Goal: Transaction & Acquisition: Purchase product/service

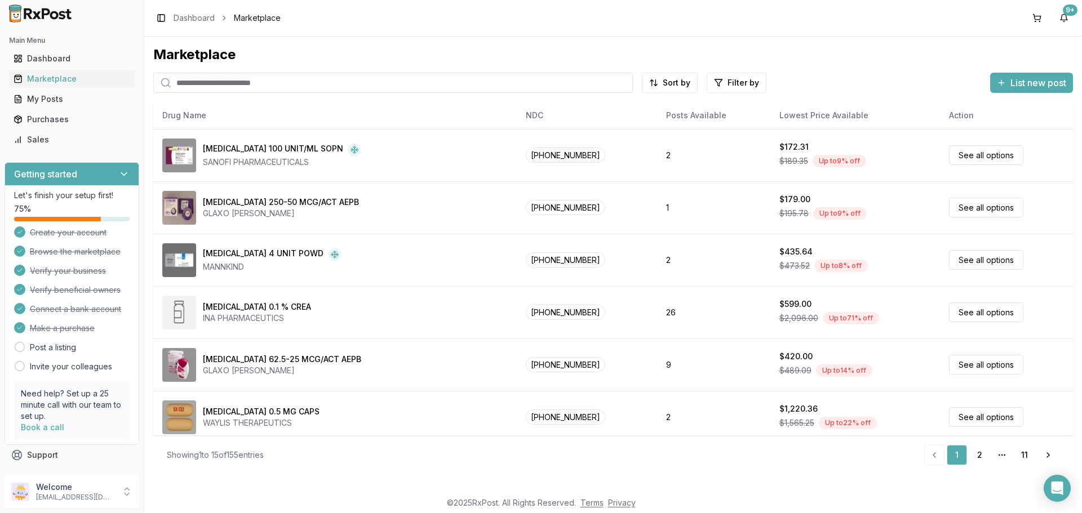
click at [280, 88] on input "search" at bounding box center [392, 83] width 479 height 20
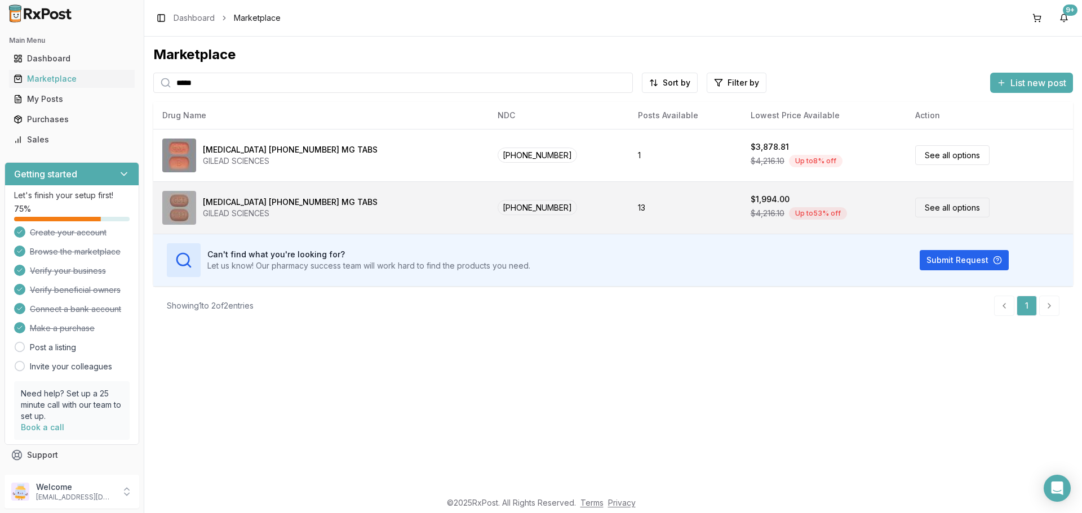
type input "*****"
click at [915, 209] on link "See all options" at bounding box center [952, 208] width 74 height 20
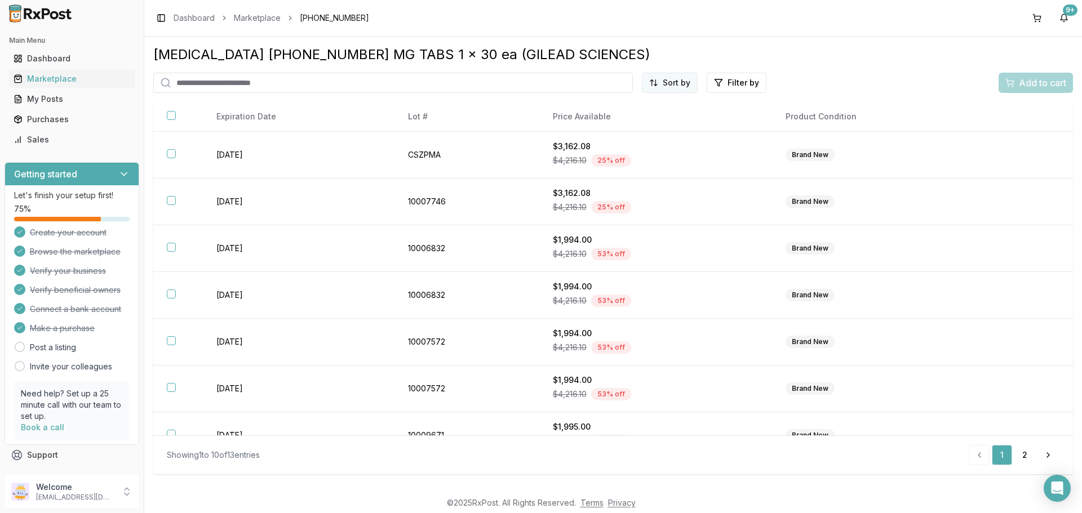
click at [672, 78] on html "Main Menu Dashboard Marketplace My Posts Purchases Sales Getting started Let's …" at bounding box center [541, 256] width 1082 height 513
click at [654, 126] on div "Price (Low to High)" at bounding box center [642, 125] width 107 height 18
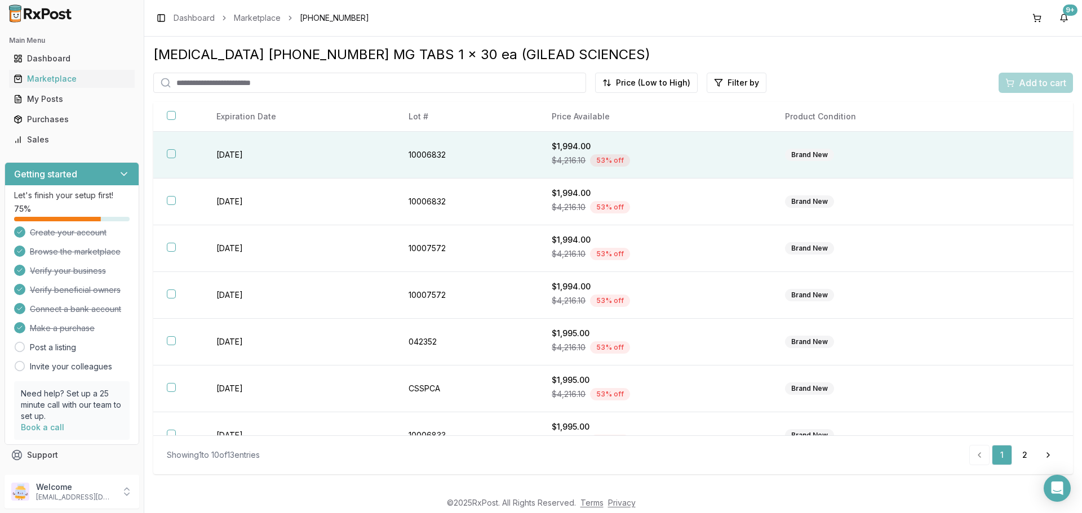
click at [171, 153] on button "button" at bounding box center [171, 153] width 9 height 9
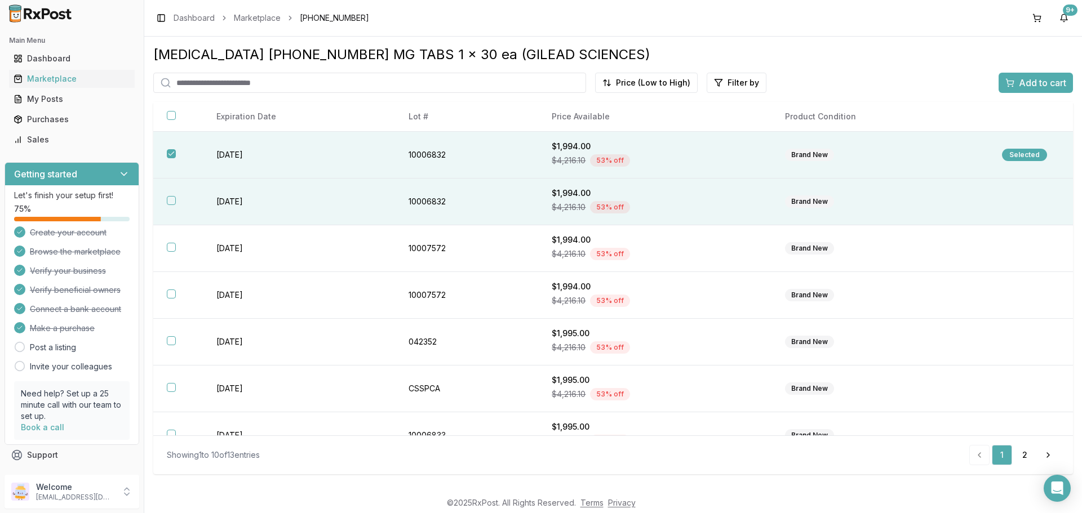
click at [167, 202] on button "button" at bounding box center [171, 200] width 9 height 9
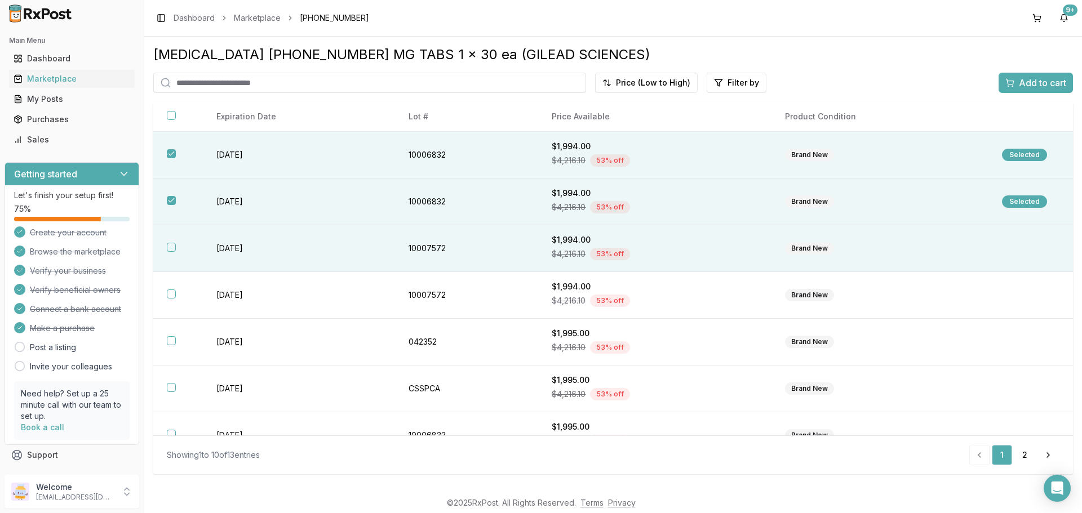
click at [167, 247] on button "button" at bounding box center [171, 247] width 9 height 9
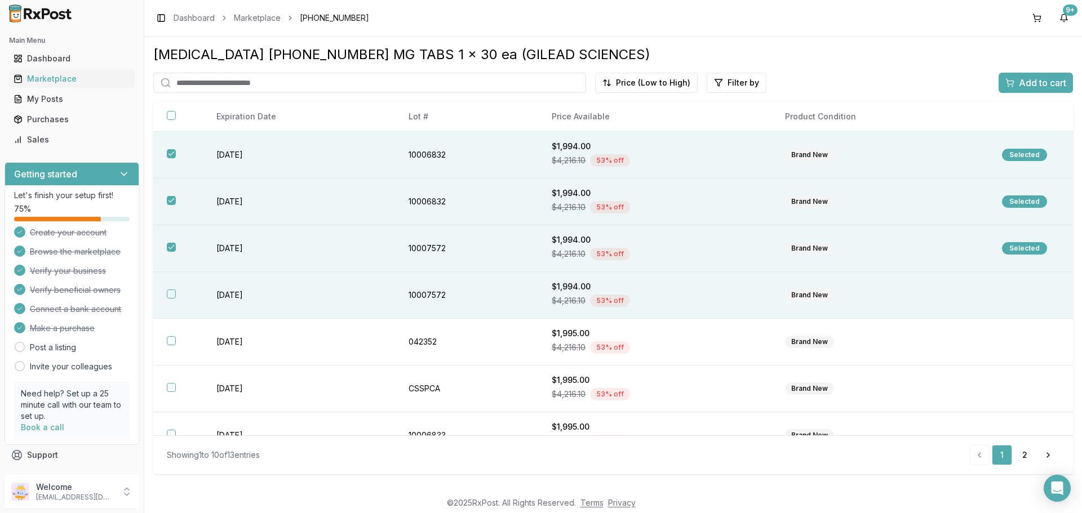
click at [173, 299] on th at bounding box center [178, 295] width 50 height 47
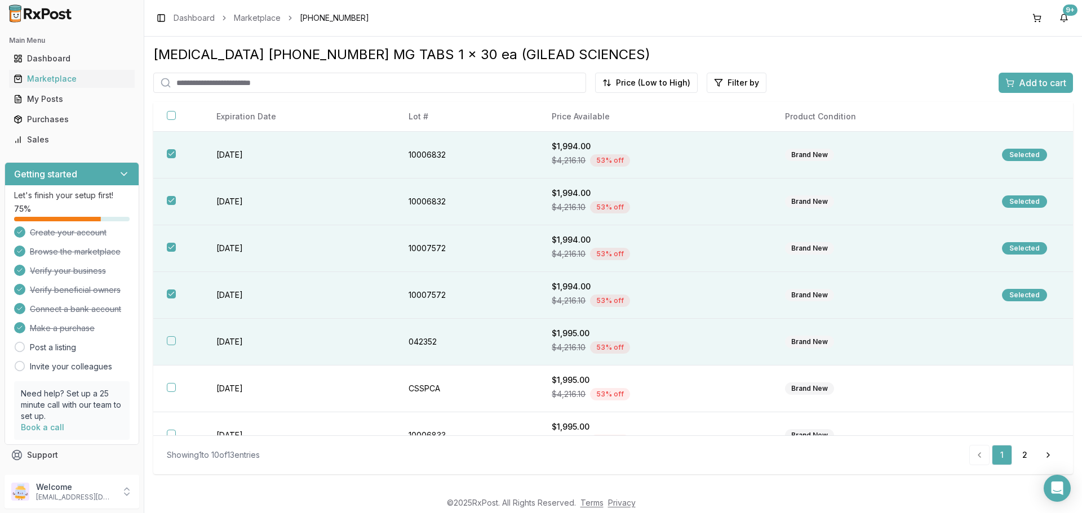
click at [169, 340] on button "button" at bounding box center [171, 340] width 9 height 9
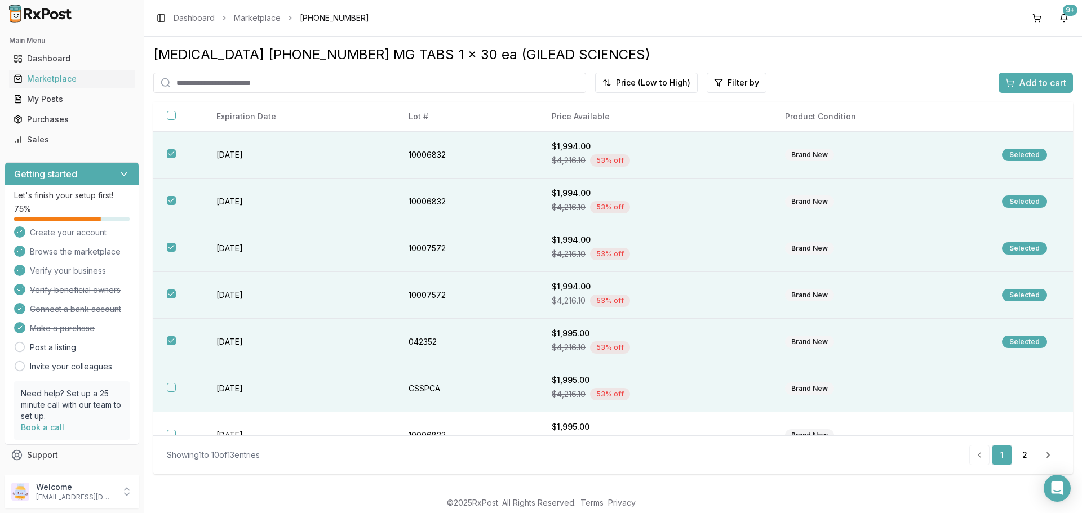
click at [170, 380] on th at bounding box center [178, 389] width 50 height 47
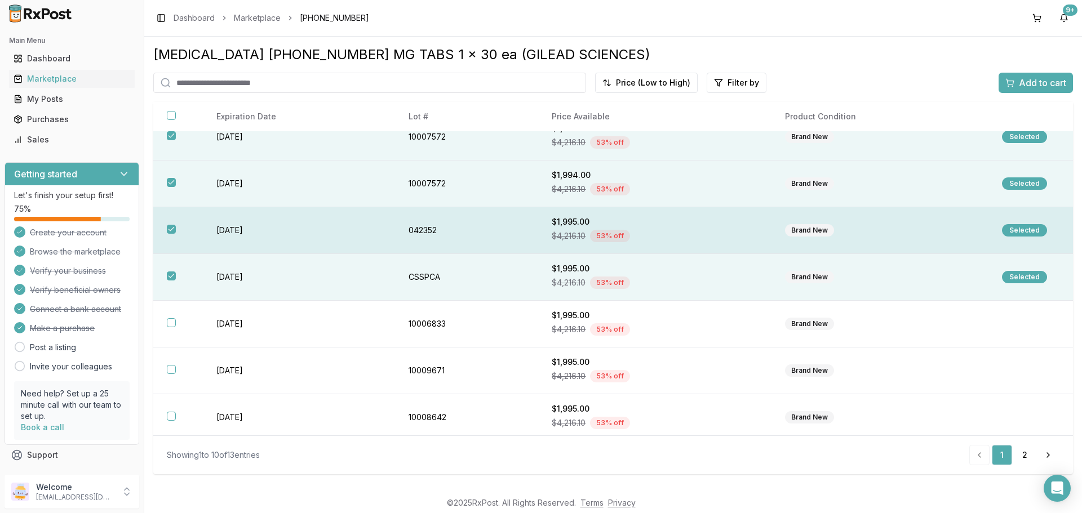
scroll to position [113, 0]
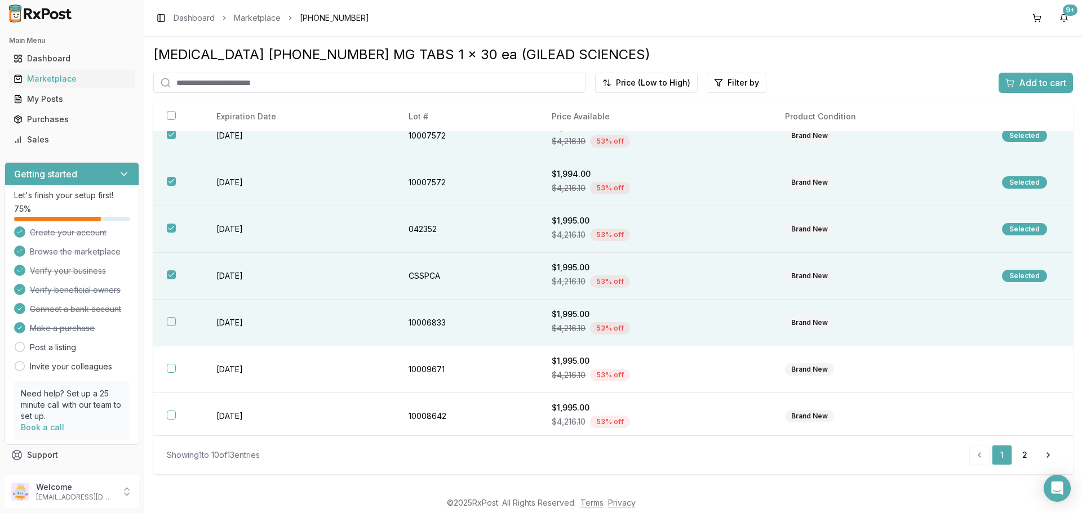
click at [170, 322] on button "button" at bounding box center [171, 321] width 9 height 9
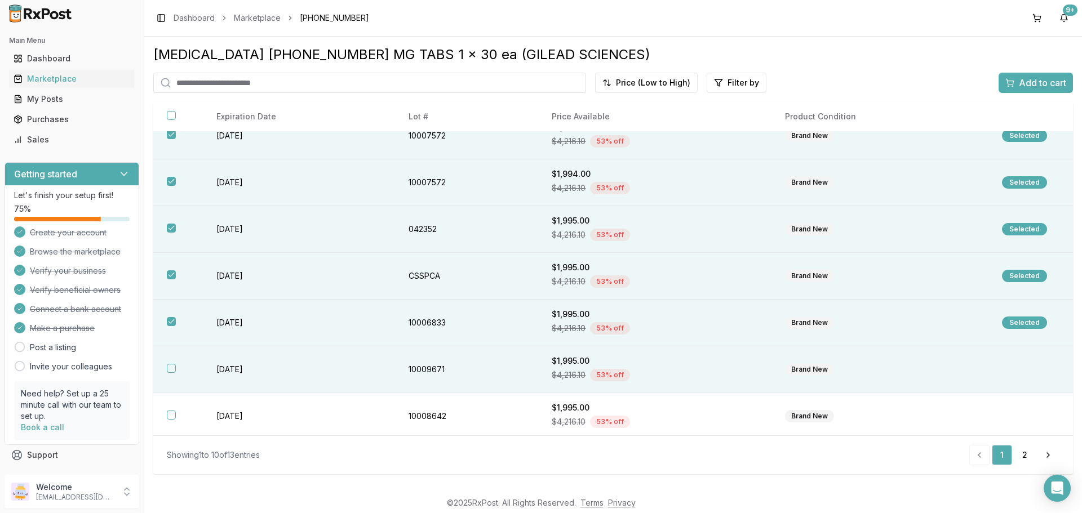
click at [169, 372] on button "button" at bounding box center [171, 368] width 9 height 9
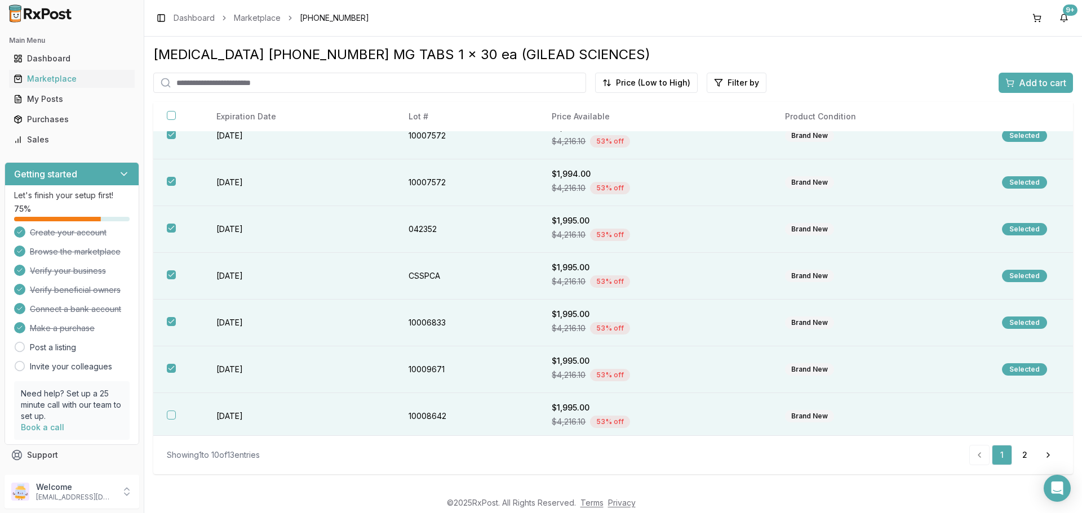
click at [168, 412] on button "button" at bounding box center [171, 415] width 9 height 9
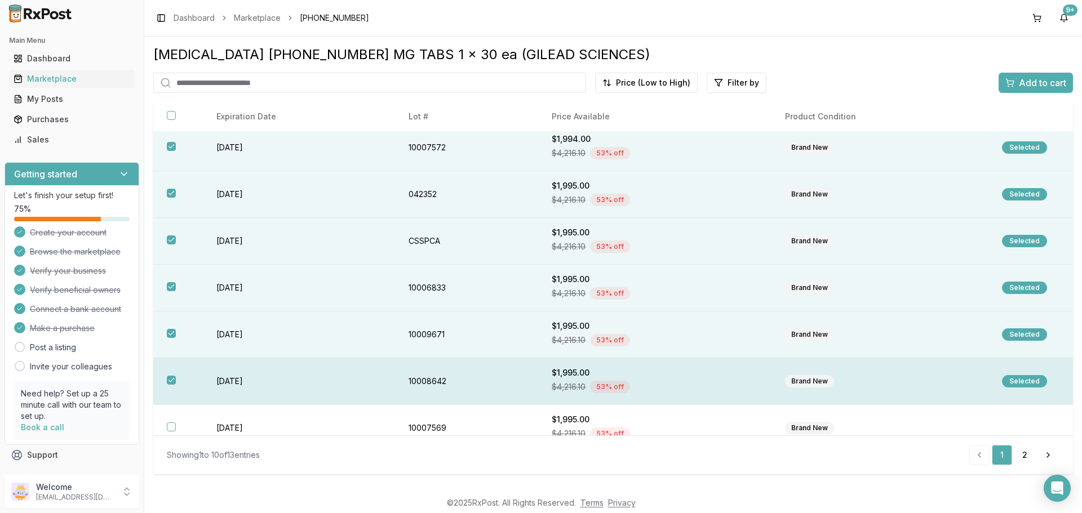
scroll to position [163, 0]
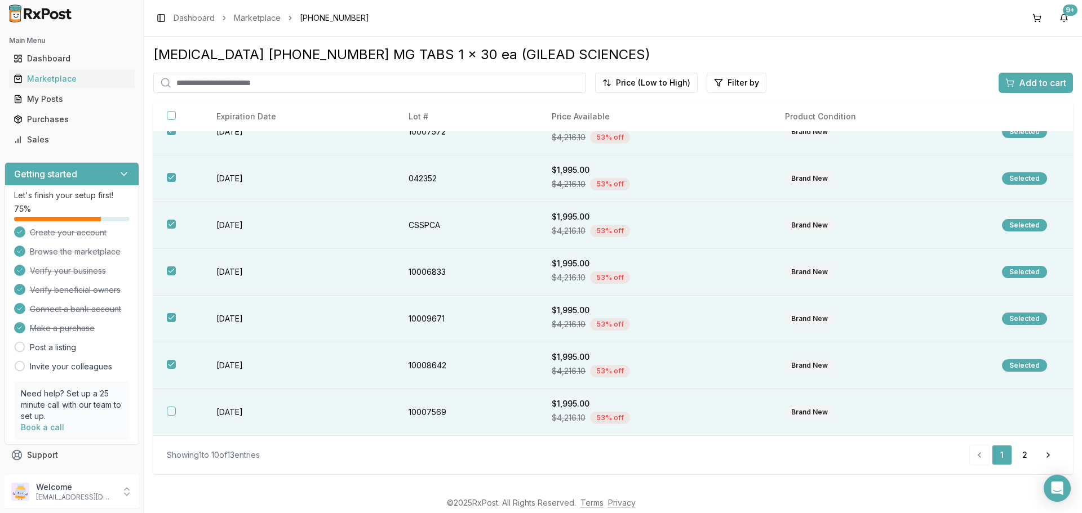
click at [173, 412] on button "button" at bounding box center [171, 411] width 9 height 9
click at [1038, 84] on span "Add to cart" at bounding box center [1042, 83] width 47 height 14
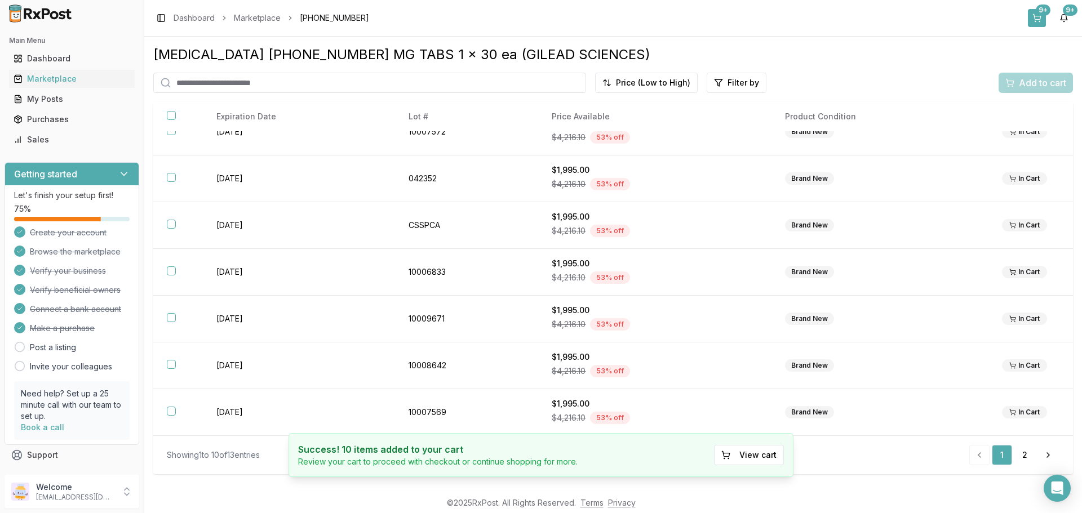
click at [1035, 17] on button "9+" at bounding box center [1037, 18] width 18 height 18
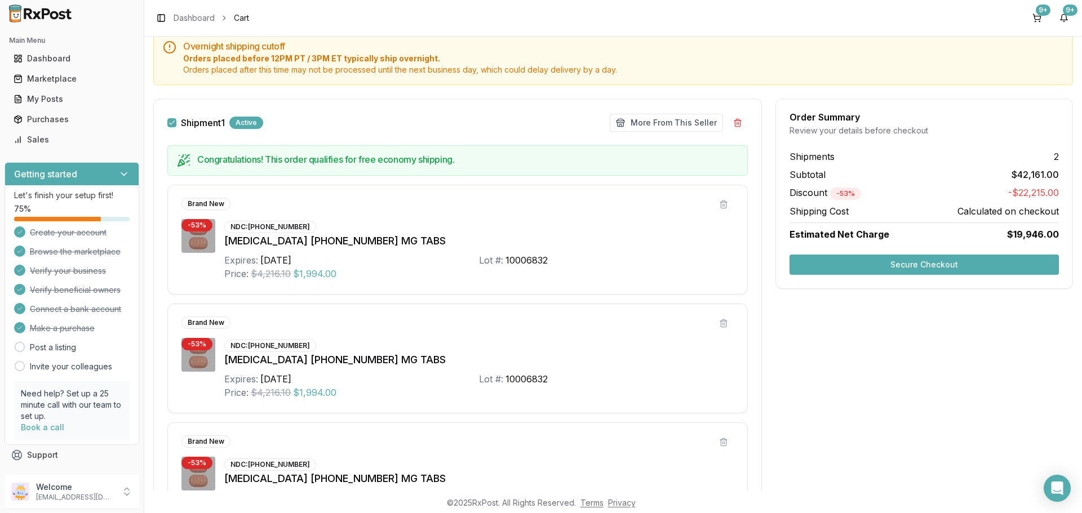
scroll to position [113, 0]
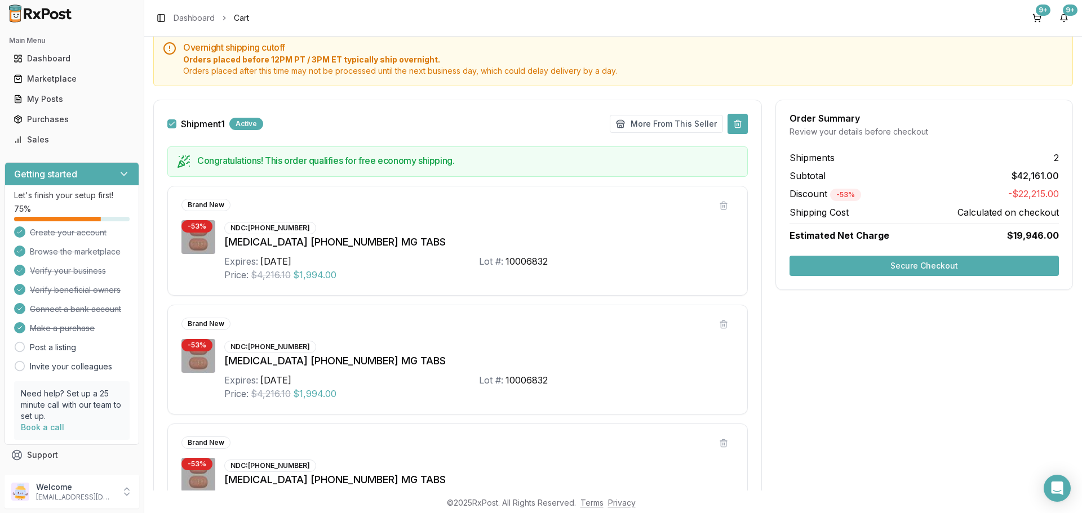
click at [732, 120] on button at bounding box center [737, 124] width 20 height 20
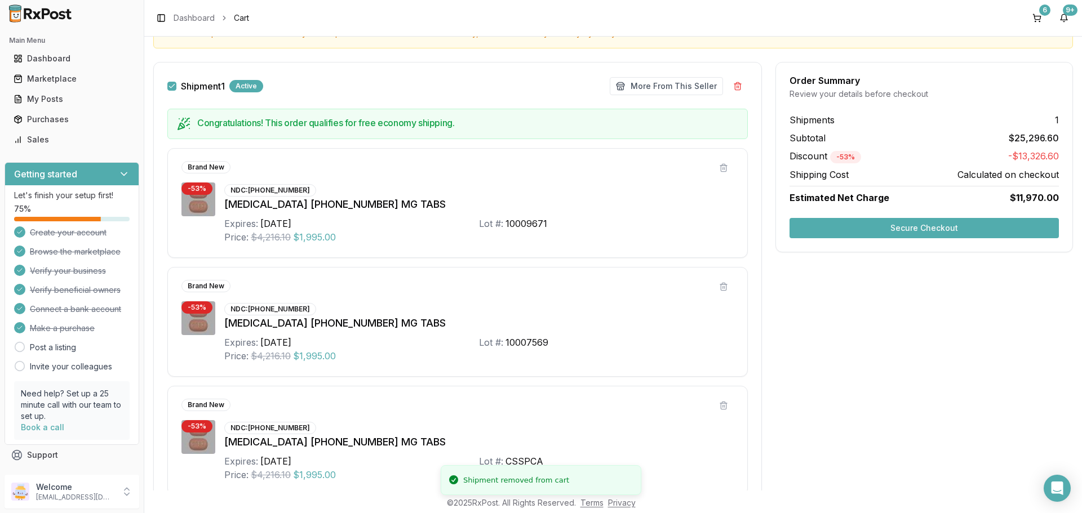
scroll to position [169, 0]
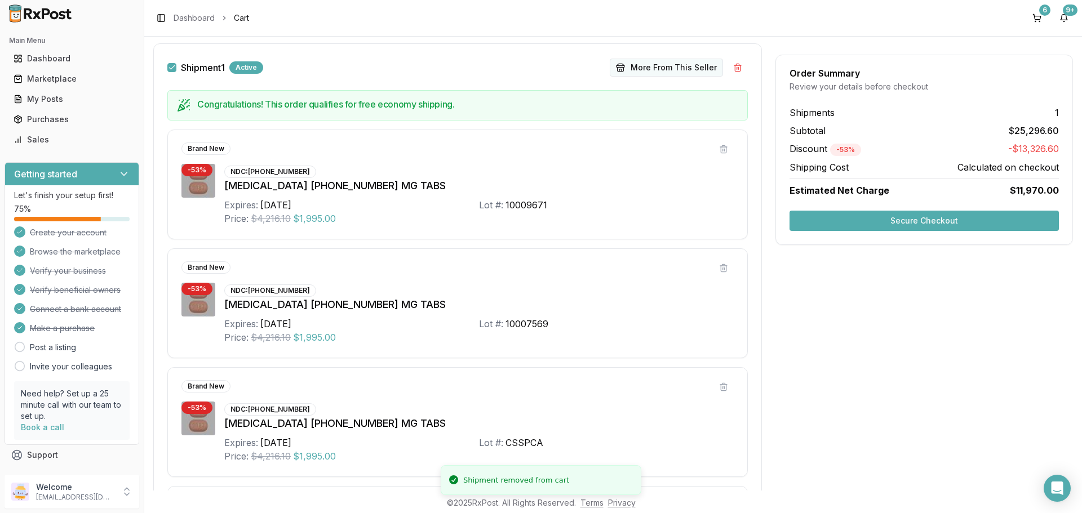
click at [665, 64] on button "More From This Seller" at bounding box center [666, 68] width 113 height 18
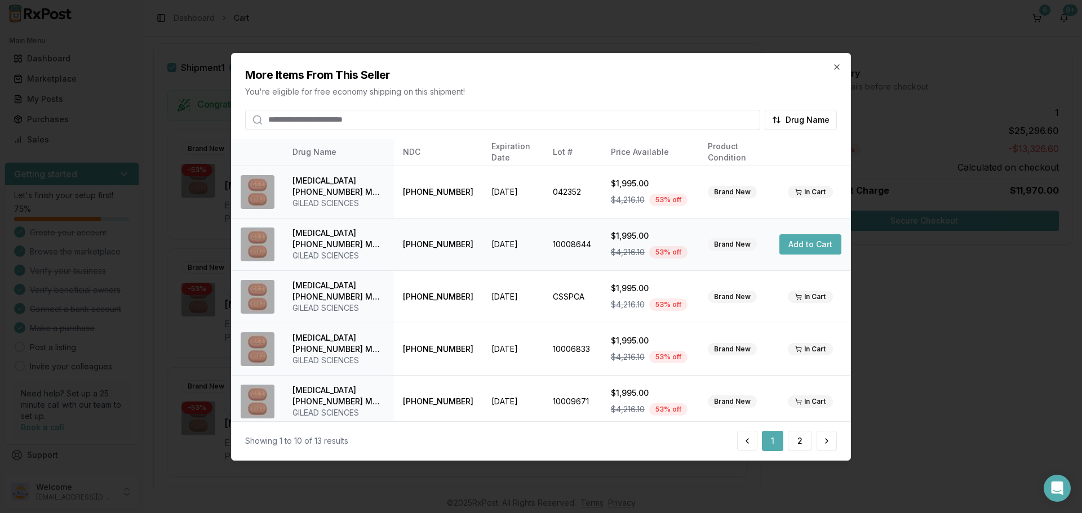
click at [796, 242] on button "Add to Cart" at bounding box center [810, 244] width 62 height 20
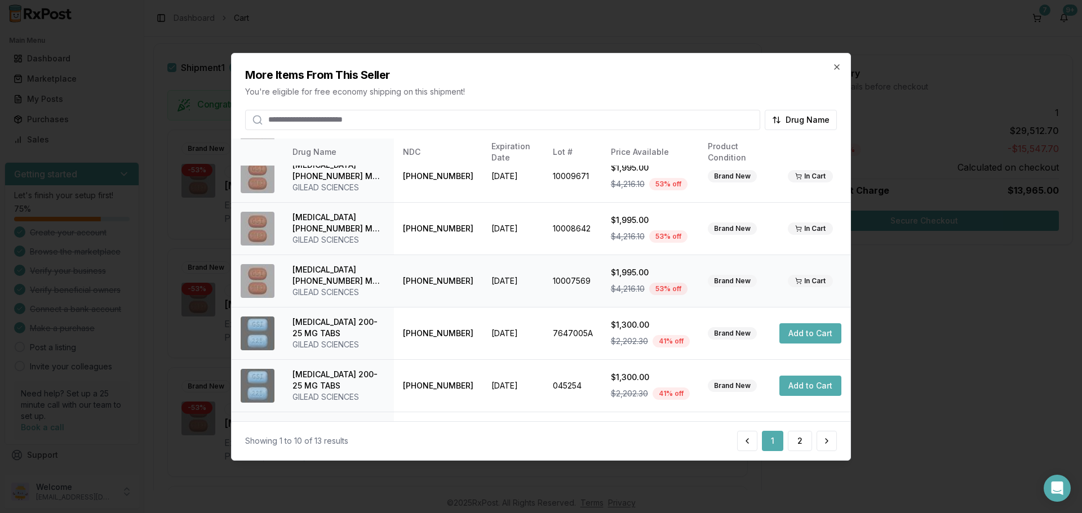
scroll to position [268, 0]
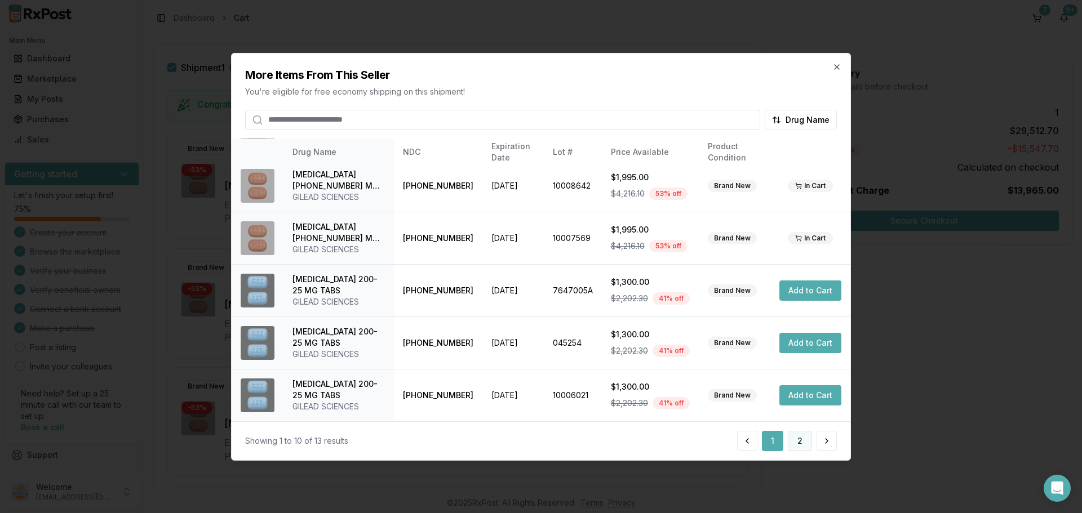
click at [799, 443] on button "2" at bounding box center [800, 441] width 24 height 20
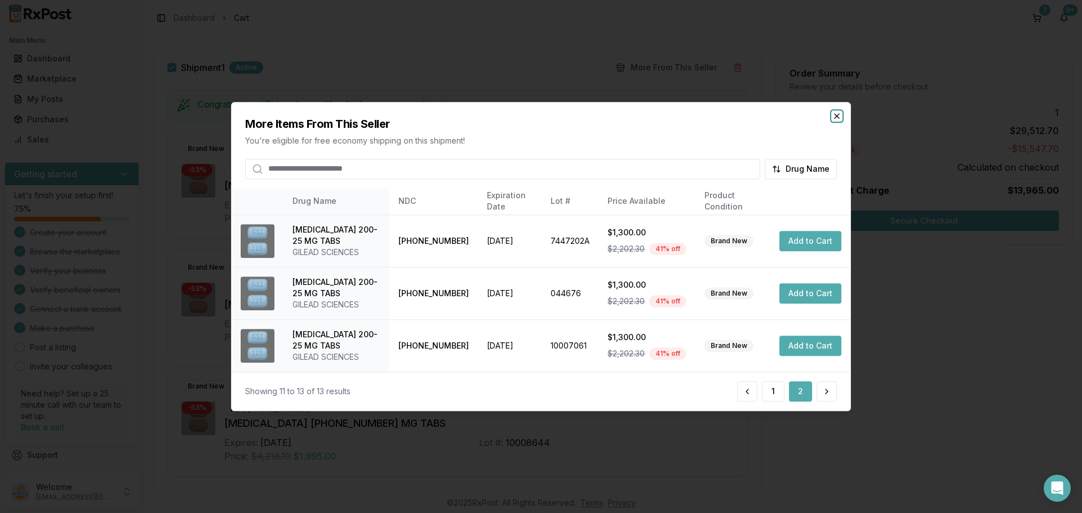
click at [836, 117] on icon "button" at bounding box center [836, 116] width 5 height 5
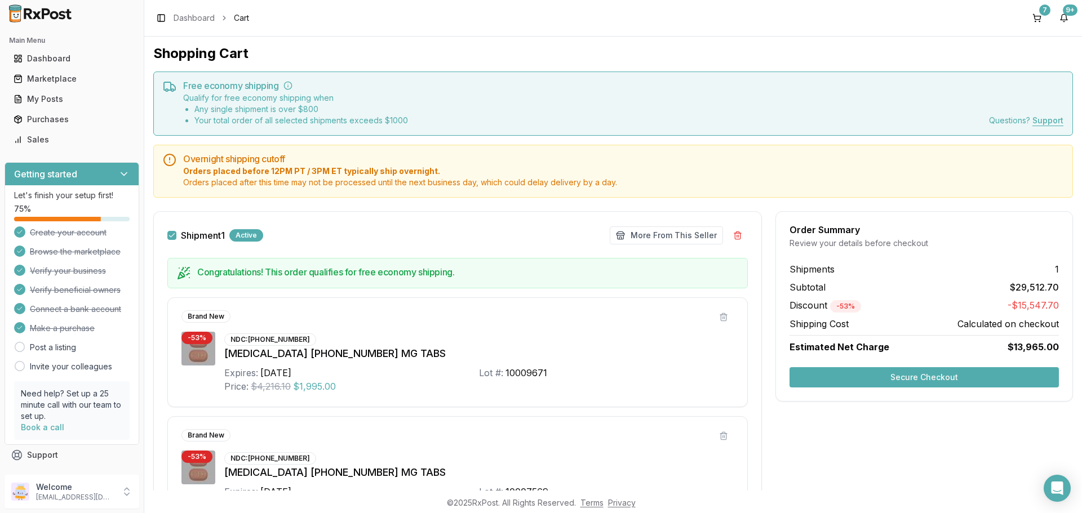
scroll to position [0, 0]
click at [906, 379] on button "Secure Checkout" at bounding box center [923, 378] width 269 height 20
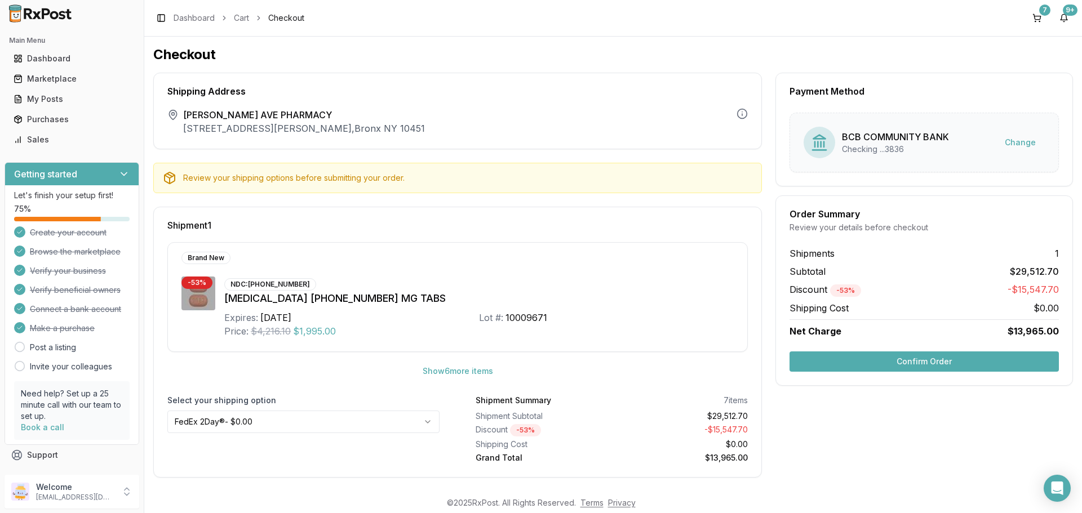
scroll to position [5, 0]
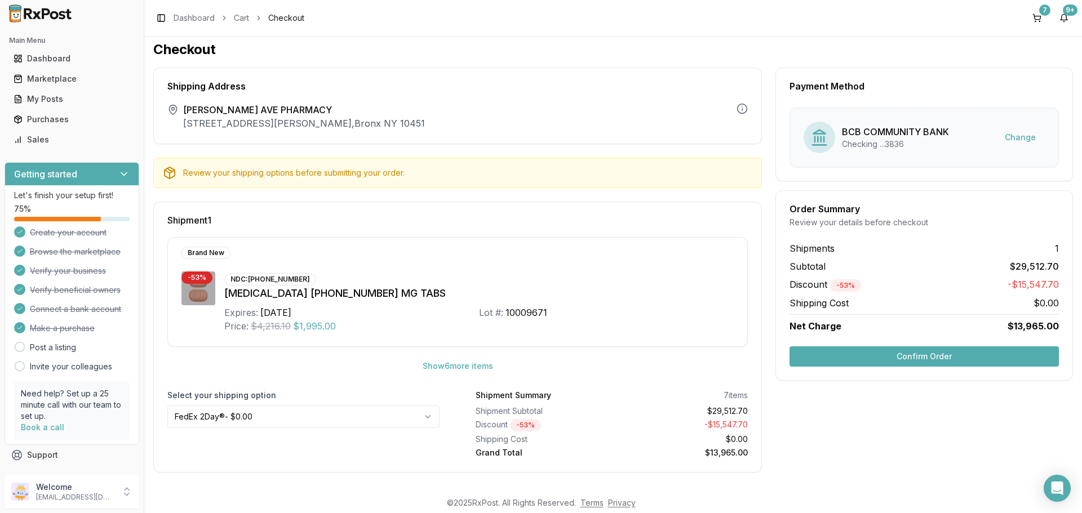
click at [362, 414] on html "Main Menu Dashboard Marketplace My Posts Purchases Sales Getting started Let's …" at bounding box center [541, 256] width 1082 height 513
click at [931, 357] on button "Confirm Order" at bounding box center [923, 356] width 269 height 20
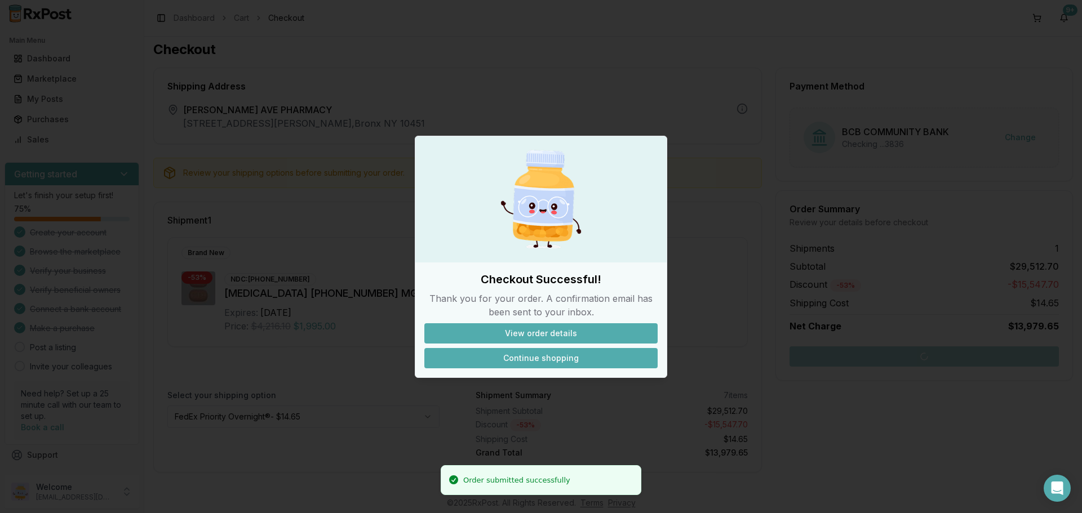
click at [546, 358] on button "Continue shopping" at bounding box center [540, 358] width 233 height 20
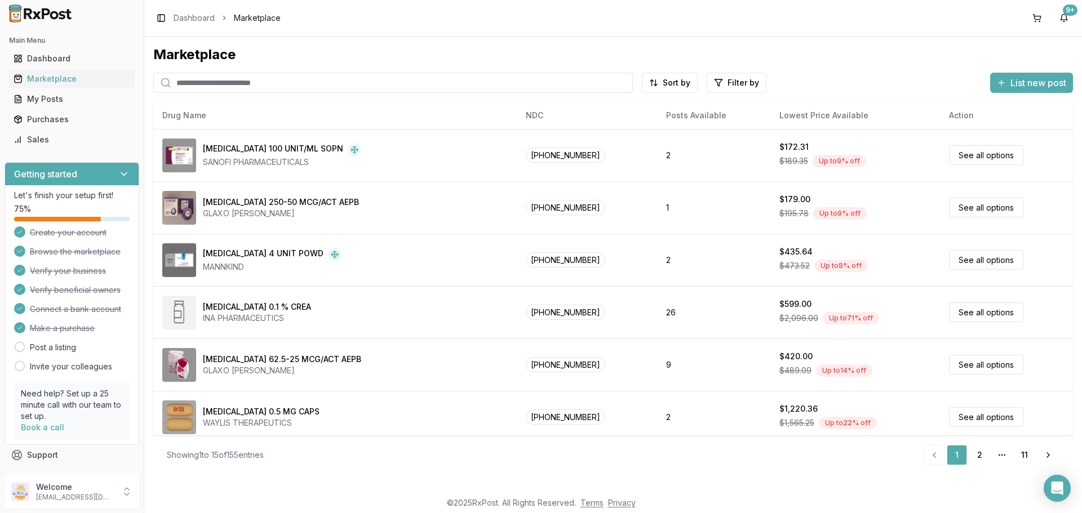
click at [301, 85] on input "search" at bounding box center [392, 83] width 479 height 20
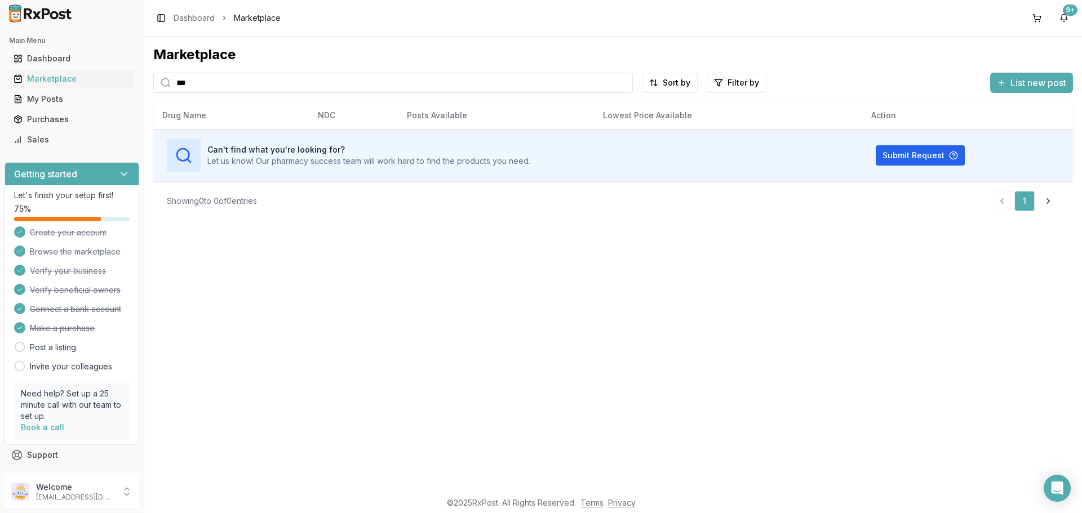
drag, startPoint x: 225, startPoint y: 88, endPoint x: 145, endPoint y: 91, distance: 80.1
click at [145, 91] on div "Marketplace *** Sort by Filter by List new post Card Table Can't find what you'…" at bounding box center [612, 264] width 937 height 454
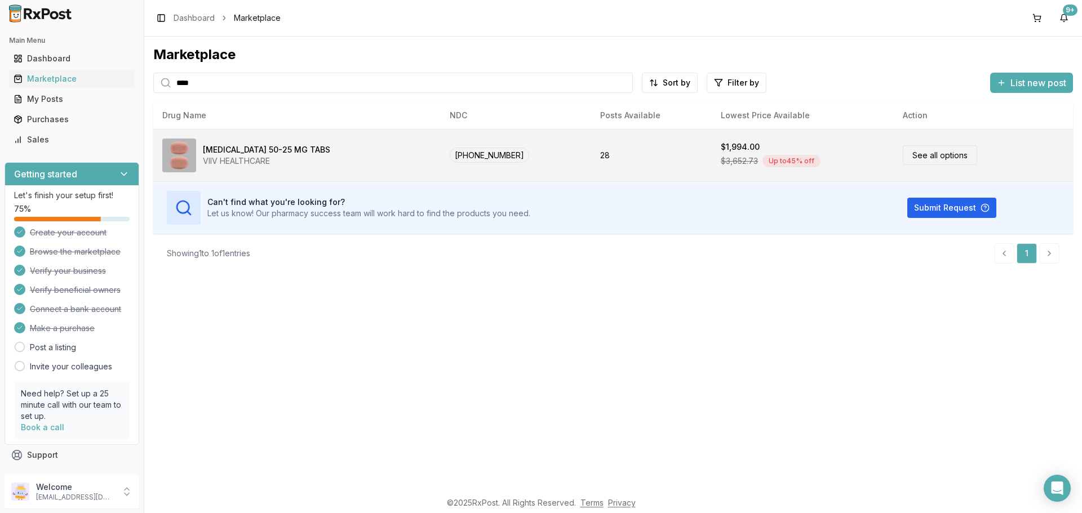
type input "****"
click at [915, 153] on link "See all options" at bounding box center [940, 155] width 74 height 20
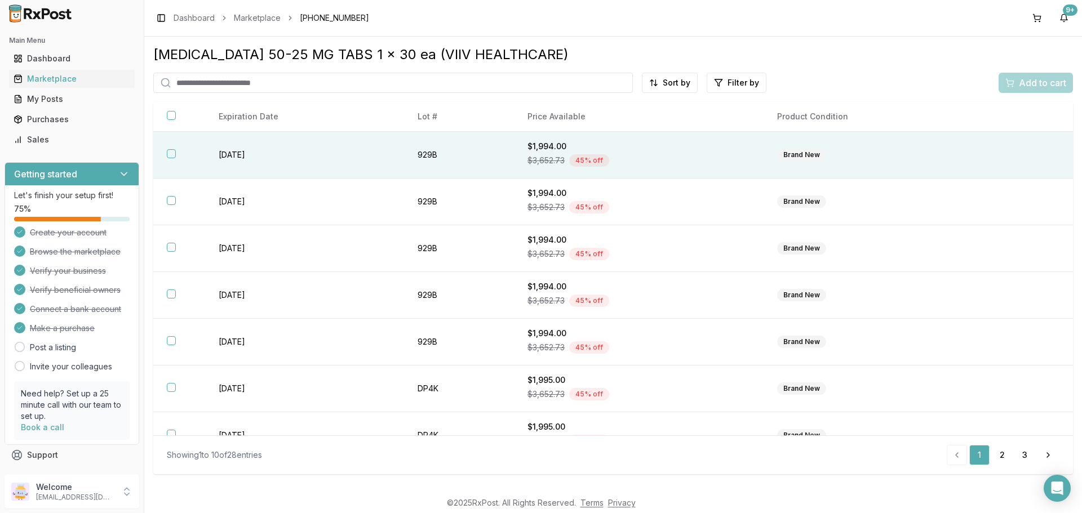
click at [169, 154] on button "button" at bounding box center [171, 153] width 9 height 9
click at [1028, 86] on span "Add to cart" at bounding box center [1042, 83] width 47 height 14
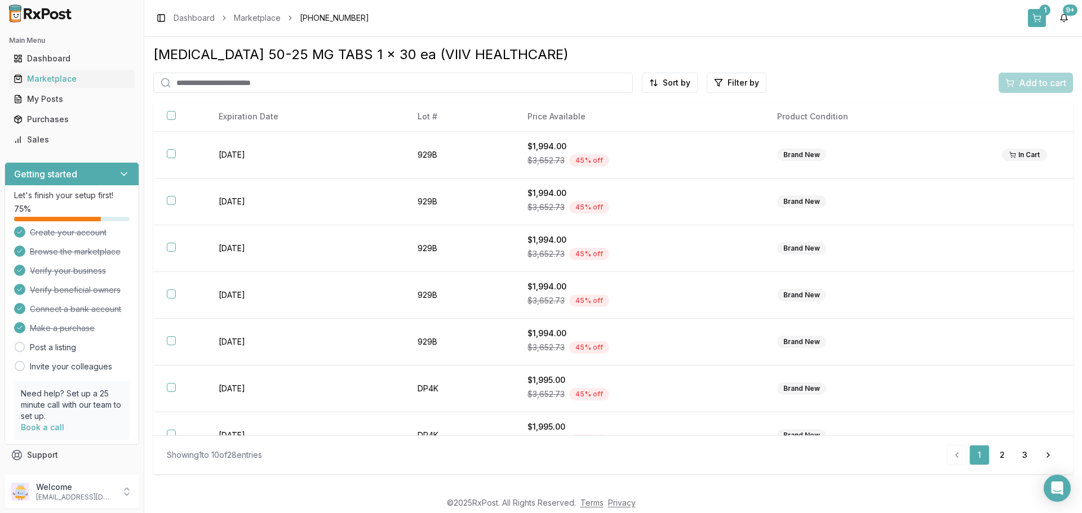
click at [1040, 20] on button "1" at bounding box center [1037, 18] width 18 height 18
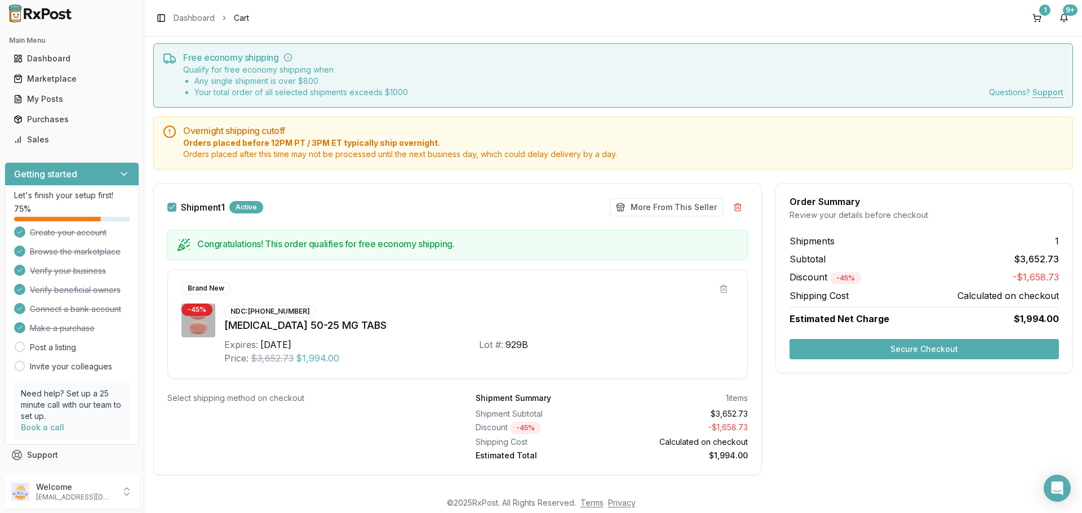
scroll to position [46, 0]
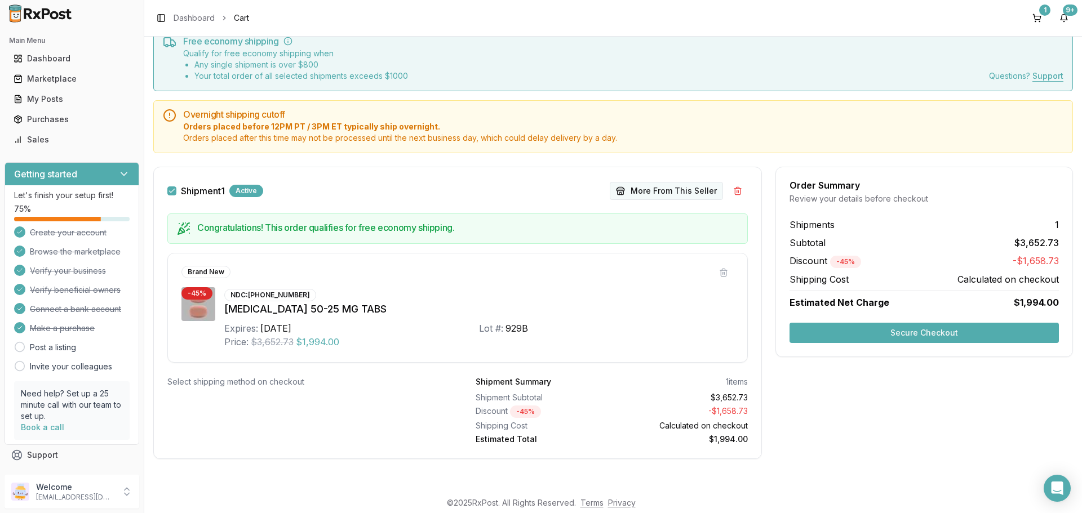
click at [671, 193] on button "More From This Seller" at bounding box center [666, 191] width 113 height 18
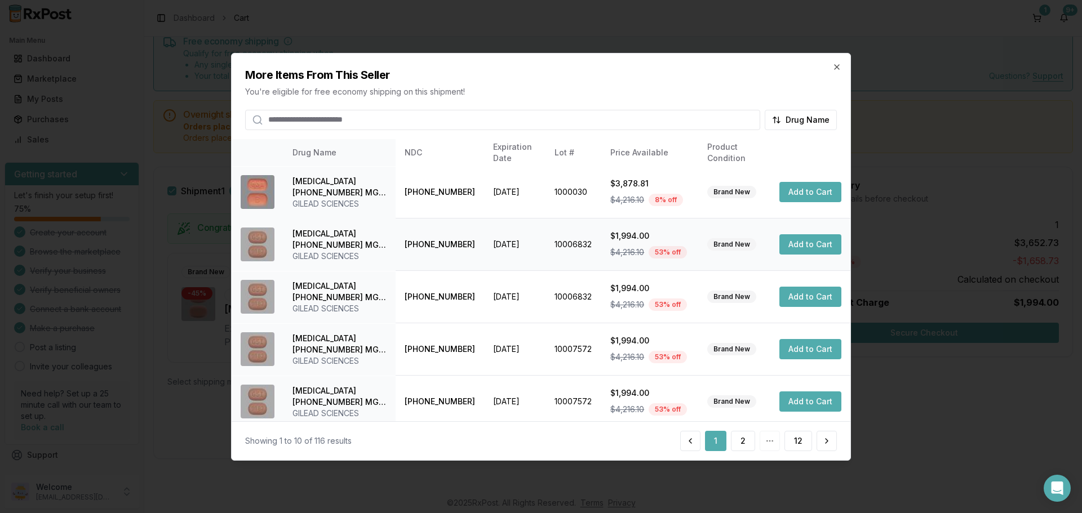
click at [819, 247] on button "Add to Cart" at bounding box center [810, 244] width 62 height 20
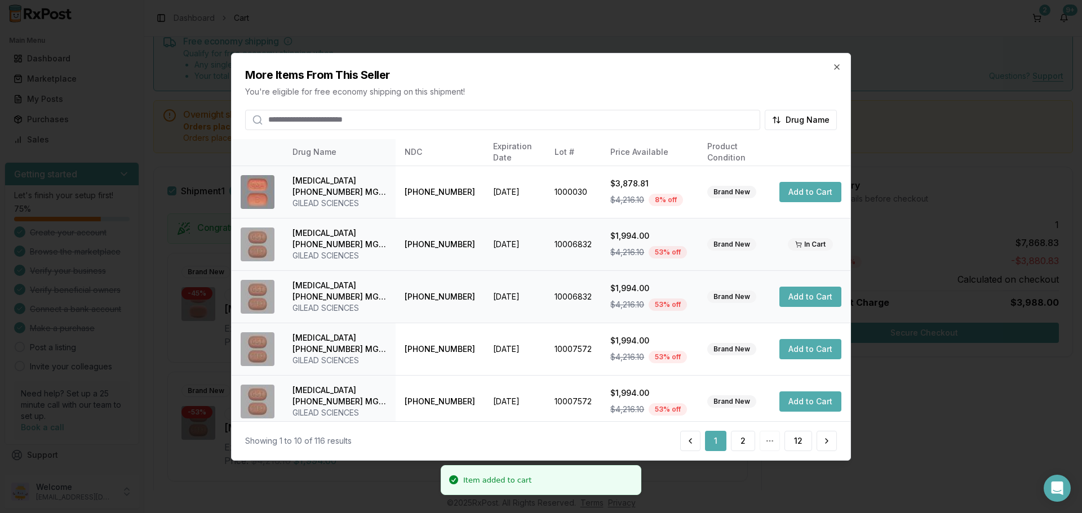
click at [803, 299] on button "Add to Cart" at bounding box center [810, 297] width 62 height 20
click at [790, 349] on button "Add to Cart" at bounding box center [810, 349] width 62 height 20
click at [838, 67] on icon "button" at bounding box center [836, 66] width 9 height 9
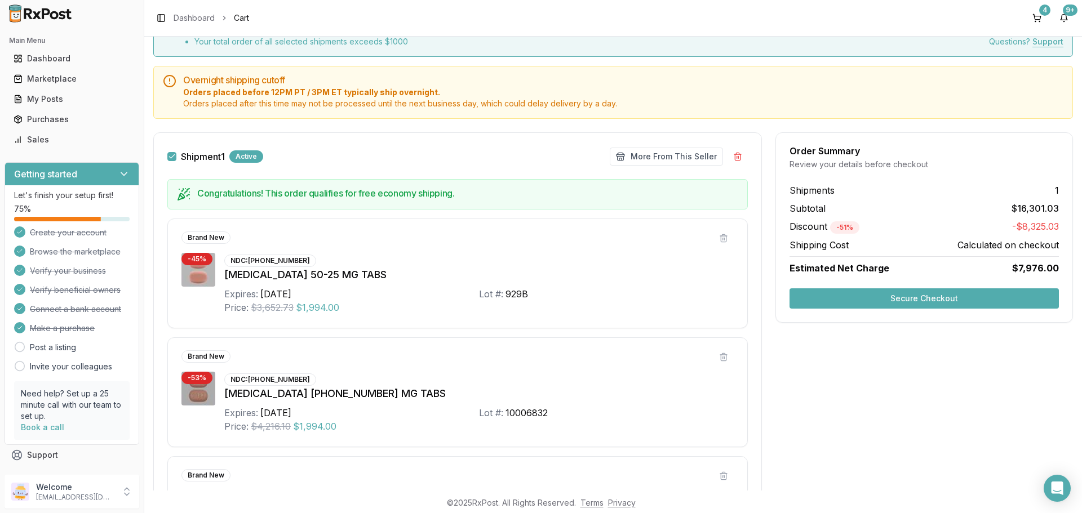
scroll to position [64, 0]
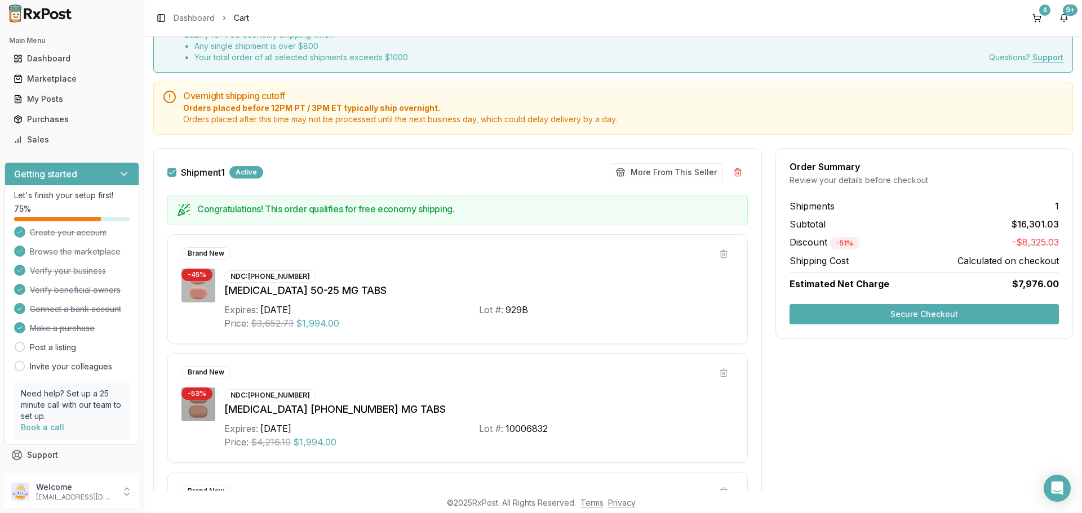
click at [879, 314] on button "Secure Checkout" at bounding box center [923, 314] width 269 height 20
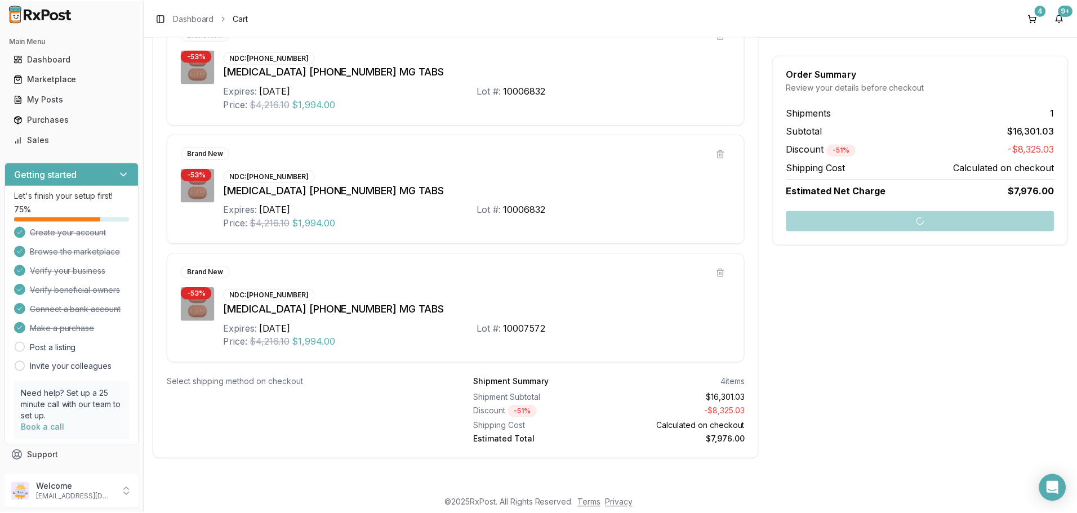
scroll to position [5, 0]
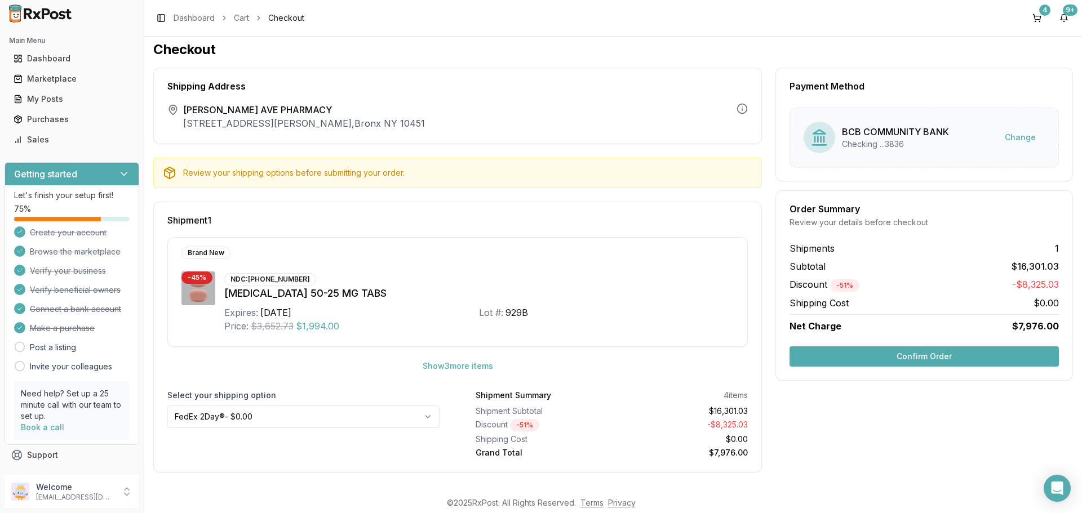
click at [342, 419] on html "Main Menu Dashboard Marketplace My Posts Purchases Sales Getting started Let's …" at bounding box center [541, 256] width 1082 height 513
click at [884, 354] on button "Confirm Order" at bounding box center [923, 356] width 269 height 20
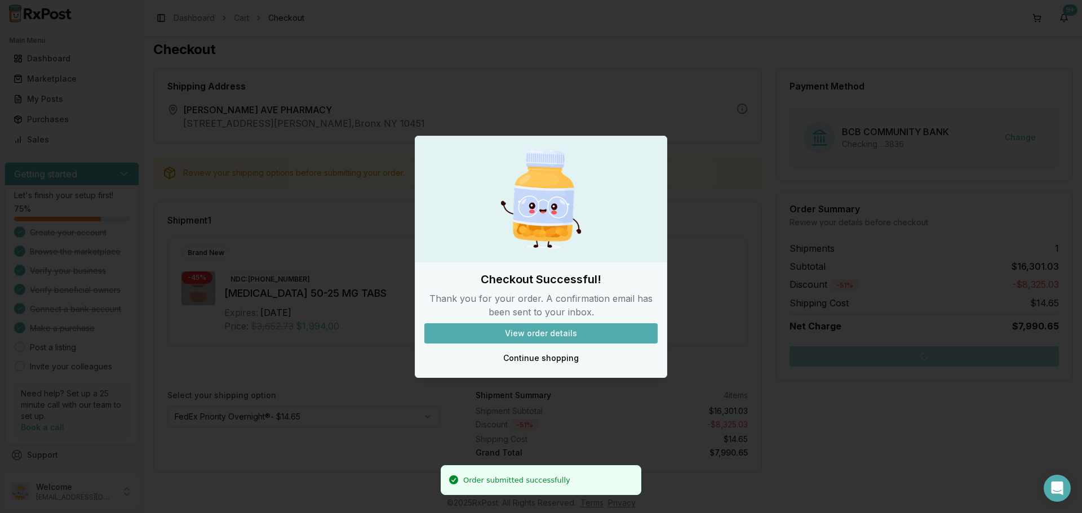
click at [563, 340] on button "View order details" at bounding box center [540, 333] width 233 height 20
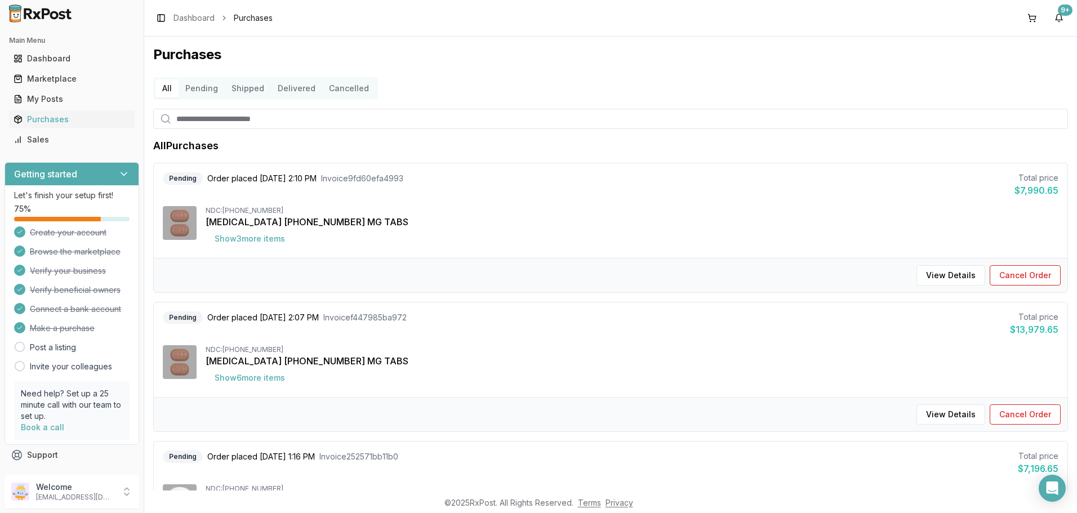
click at [339, 117] on input "search" at bounding box center [610, 119] width 915 height 20
click at [58, 59] on div "Dashboard" at bounding box center [72, 58] width 117 height 11
click at [61, 79] on div "Marketplace" at bounding box center [72, 78] width 117 height 11
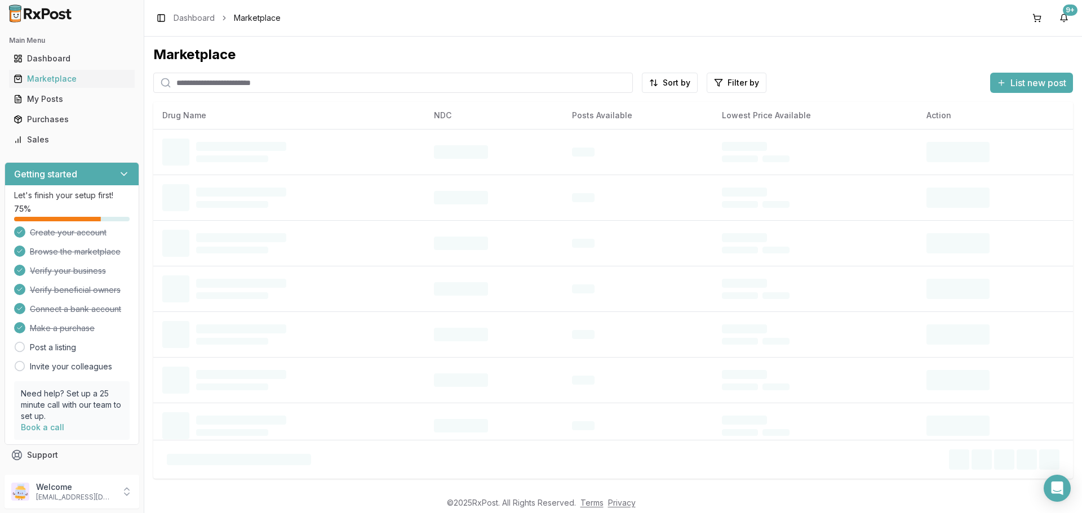
click at [195, 82] on input "search" at bounding box center [392, 83] width 479 height 20
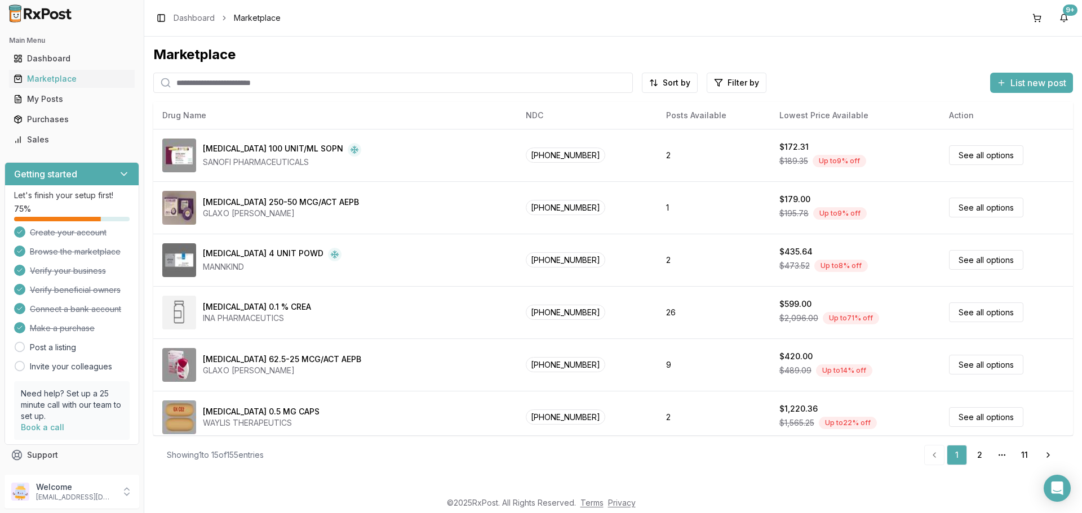
paste input "**********"
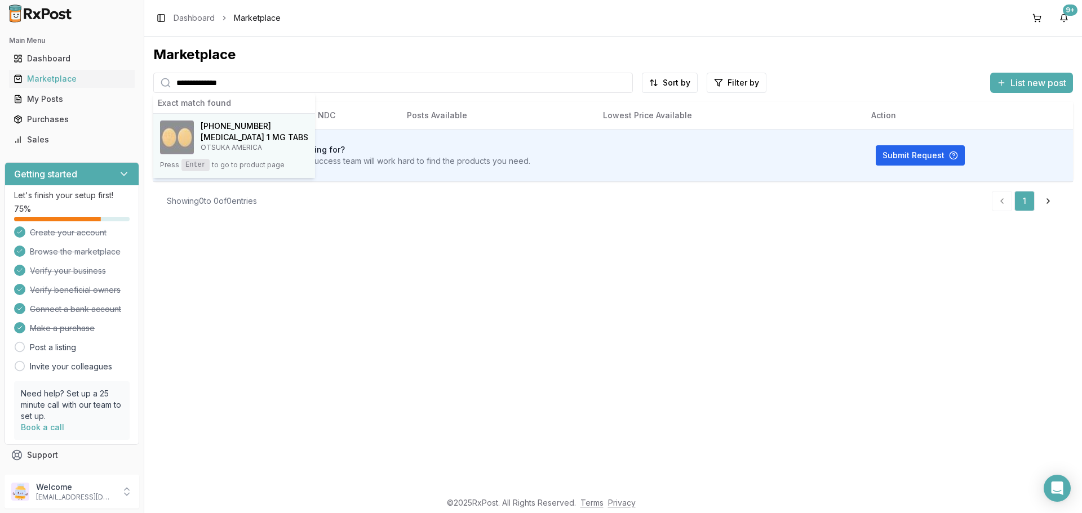
type input "**********"
click at [252, 133] on h4 "[MEDICAL_DATA] 1 MG TABS" at bounding box center [255, 137] width 108 height 11
